Goal: Transaction & Acquisition: Purchase product/service

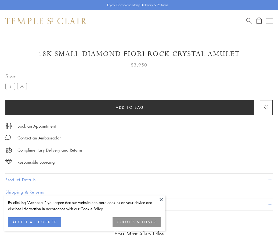
click at [130, 107] on span "Add to bag" at bounding box center [130, 107] width 28 height 6
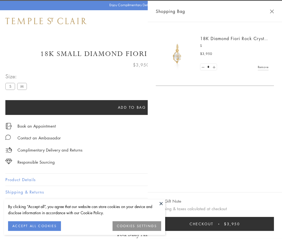
click at [207, 224] on span "Checkout" at bounding box center [202, 224] width 24 height 6
